Goal: Find specific page/section

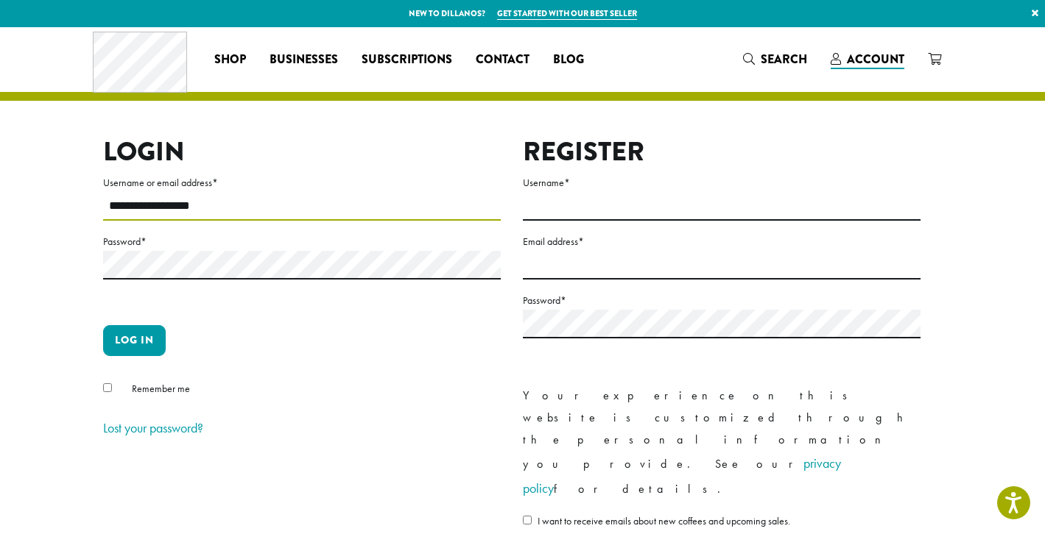
type input "**********"
click at [145, 336] on button "Log in" at bounding box center [134, 340] width 63 height 31
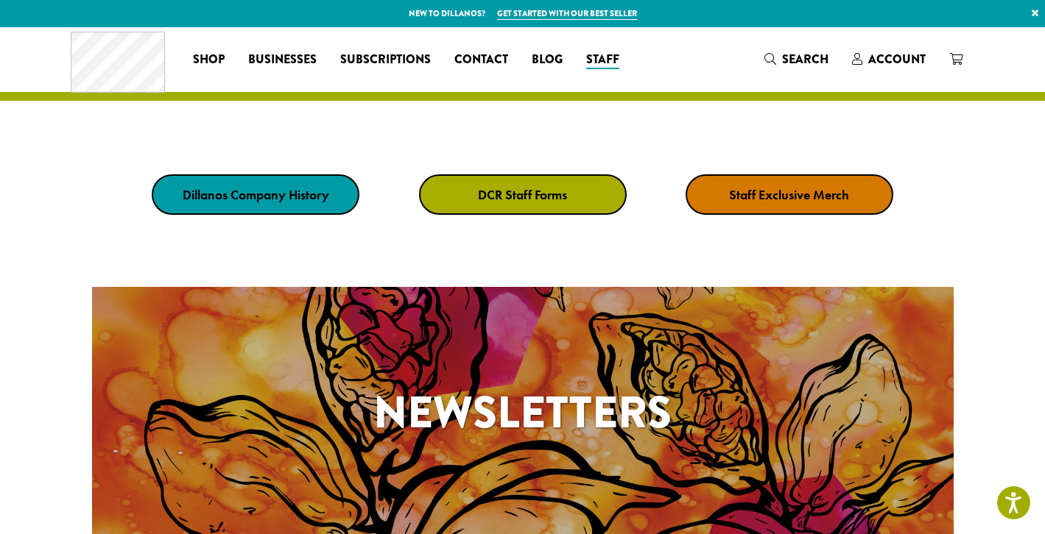
click at [590, 197] on link "DCR Staff Forms" at bounding box center [523, 194] width 208 height 40
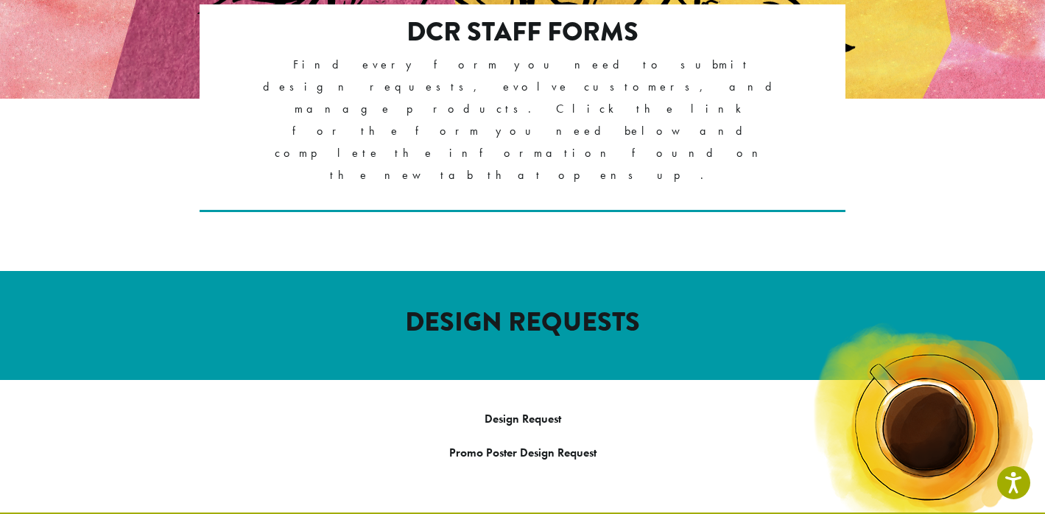
scroll to position [328, 0]
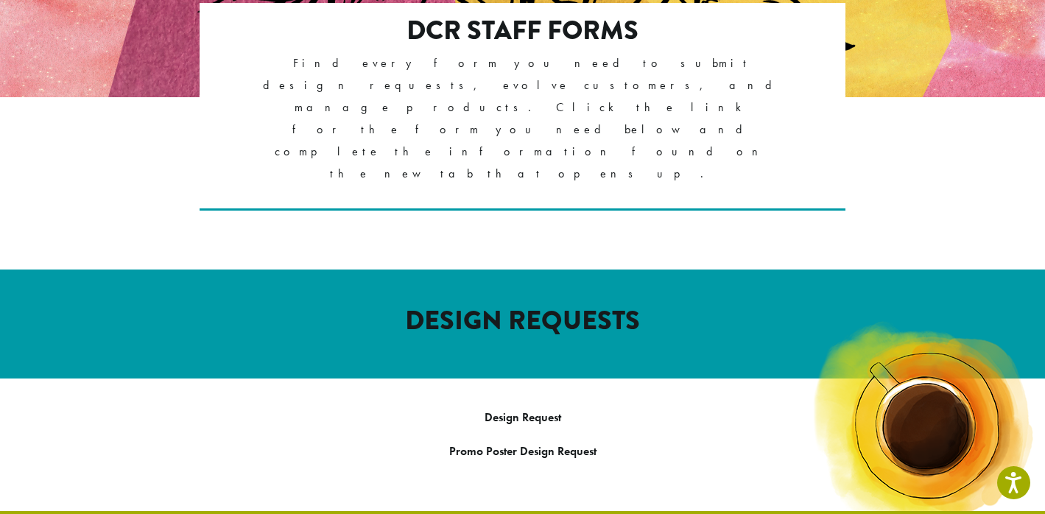
click at [507, 406] on p "Design Request" at bounding box center [522, 417] width 861 height 22
click at [507, 409] on link "Design Request" at bounding box center [522, 416] width 77 height 15
